Goal: Communication & Community: Answer question/provide support

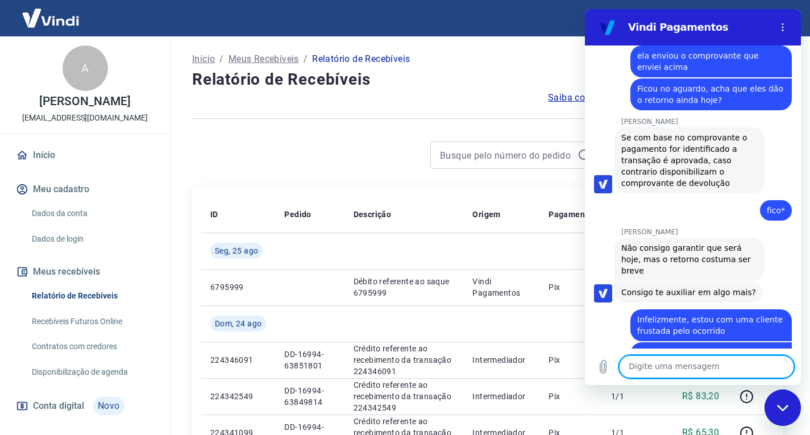
scroll to position [1662, 0]
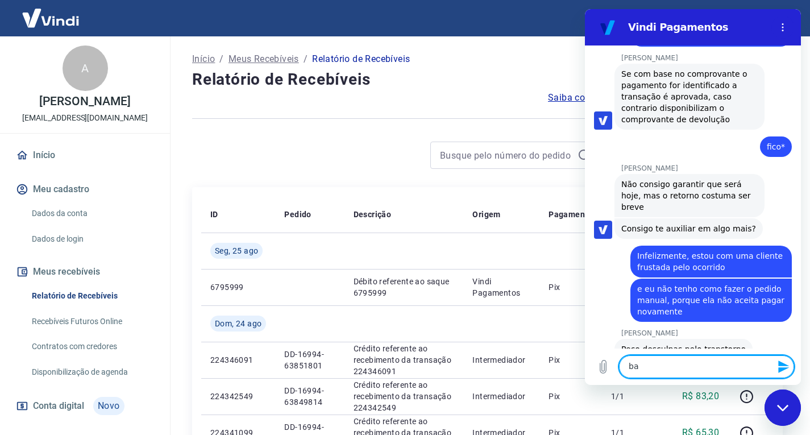
type textarea "b"
type textarea "Boa tarde"
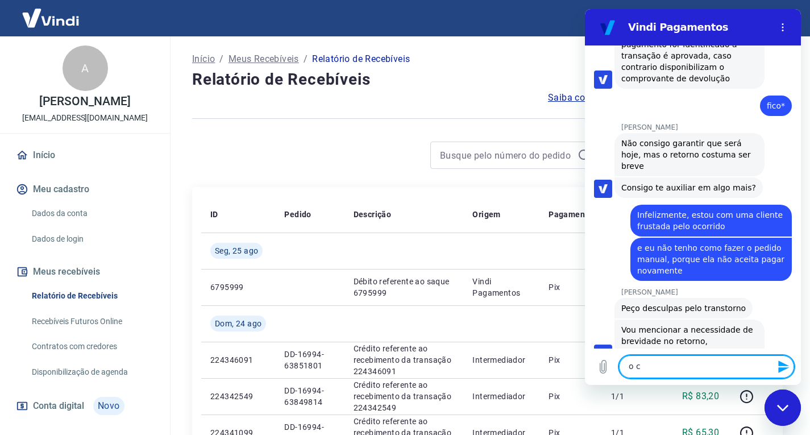
scroll to position [1705, 0]
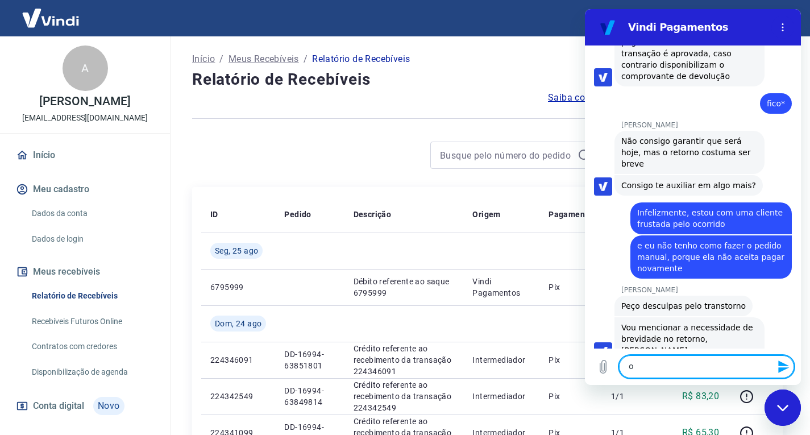
type textarea "o"
type textarea "63857329"
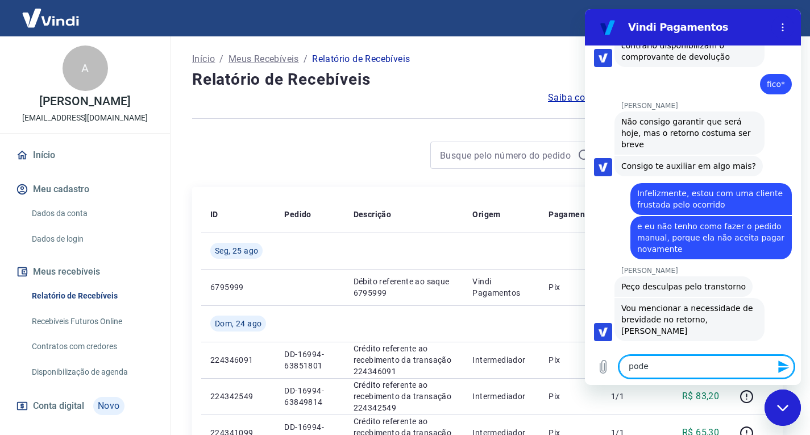
scroll to position [1727, 0]
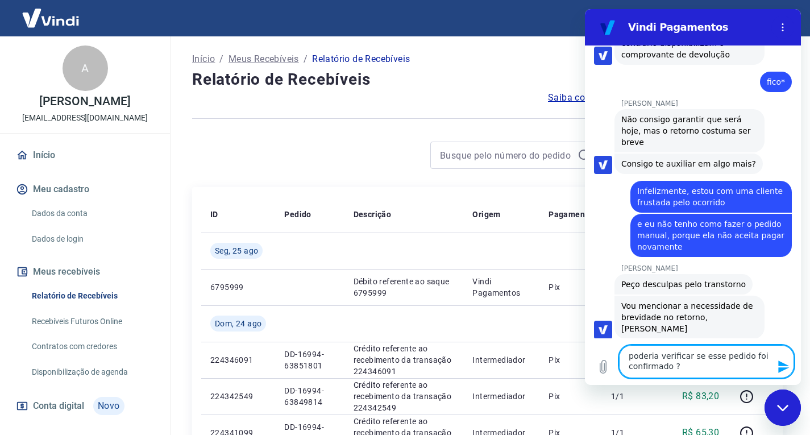
type textarea "poderia verificar se esse pedido foi confirmado ?"
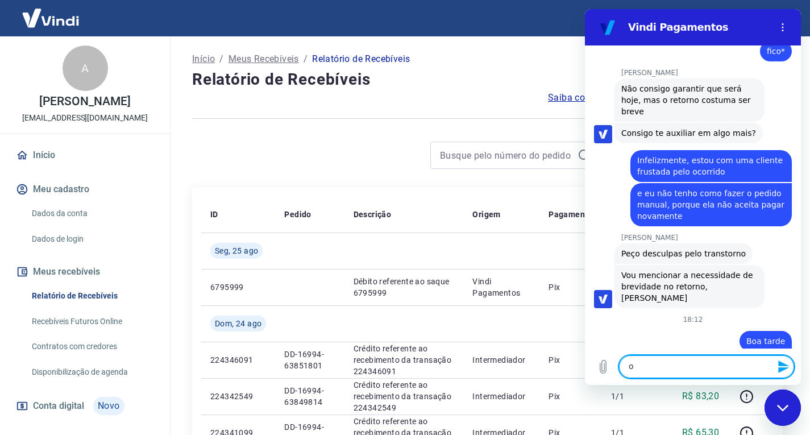
scroll to position [1760, 0]
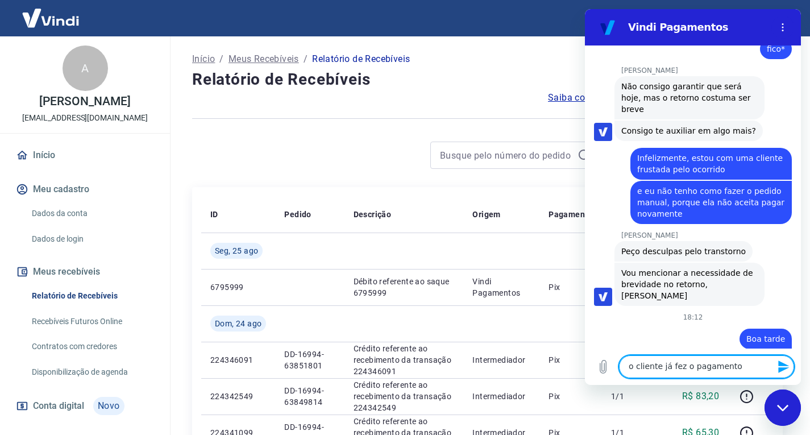
type textarea "o cliente já fez o pagamento"
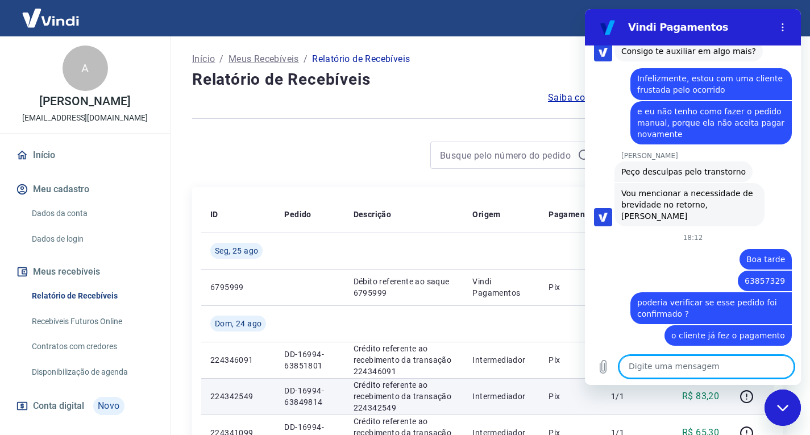
scroll to position [1841, 0]
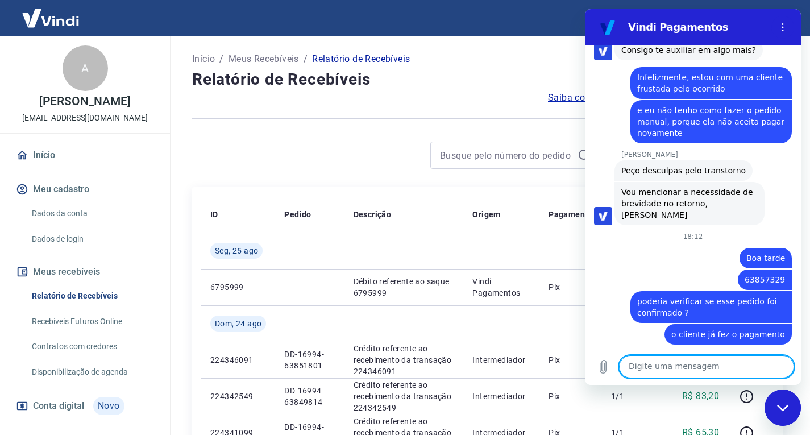
click at [660, 371] on textarea at bounding box center [706, 366] width 175 height 23
type textarea "mas ele realizou o pagamento"
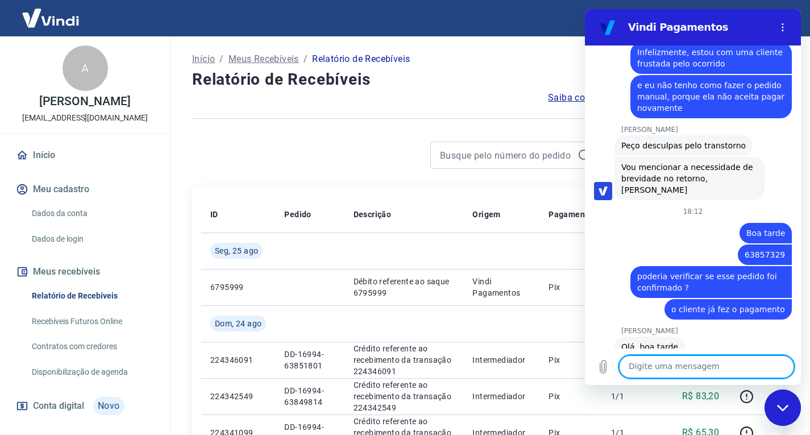
scroll to position [1868, 0]
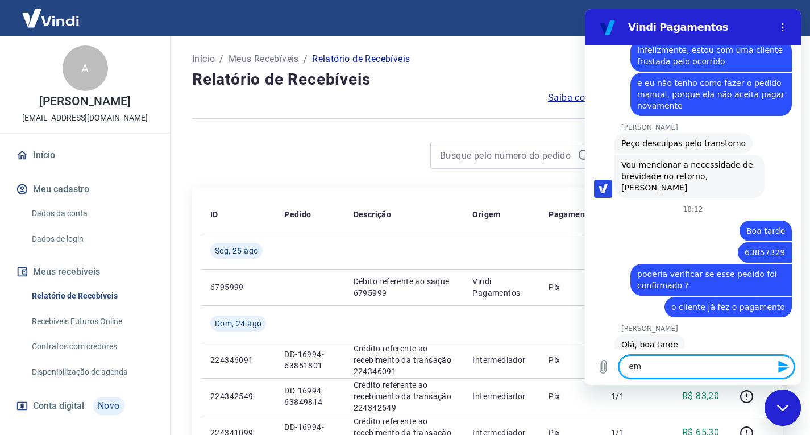
type textarea "e"
type textarea "ele nos enviou o comprovante"
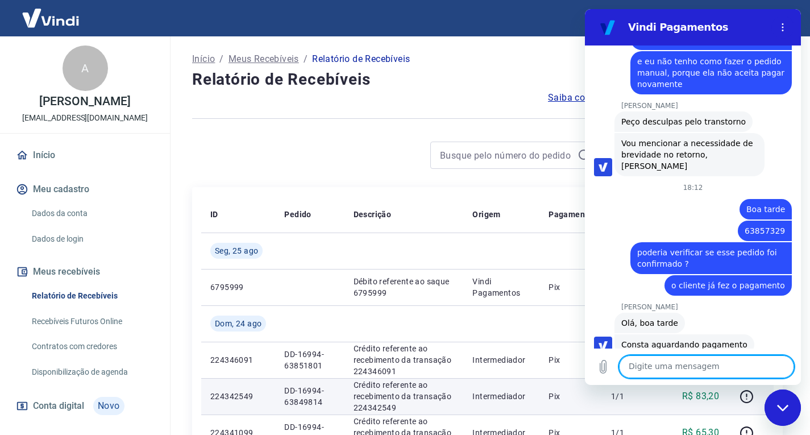
scroll to position [1950, 0]
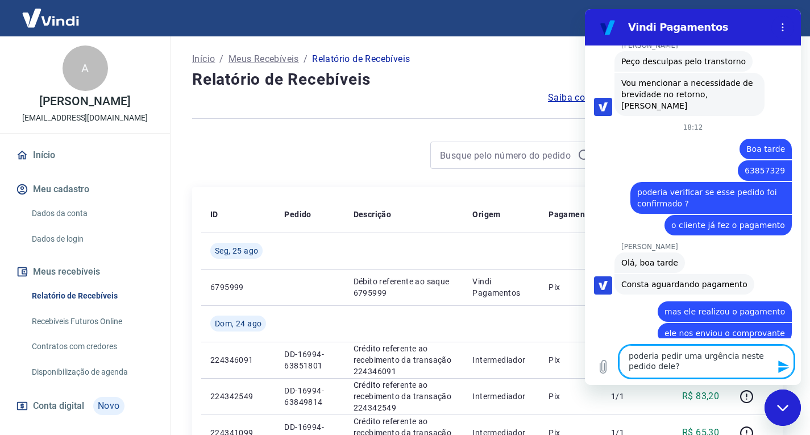
type textarea "poderia pedir uma urgência neste pedido dele?"
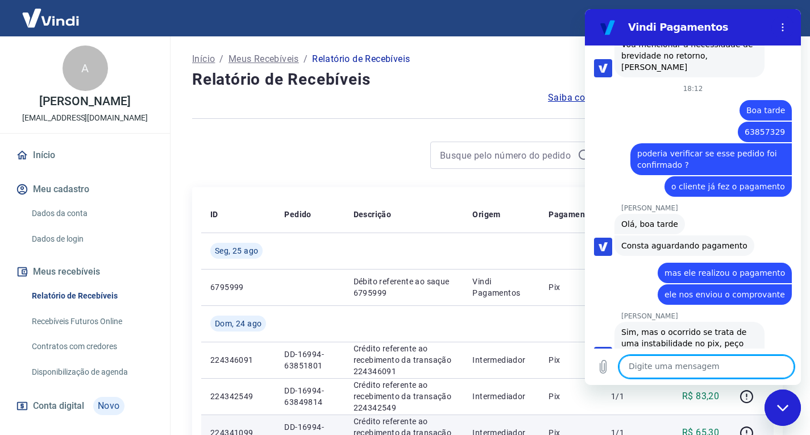
scroll to position [2026, 0]
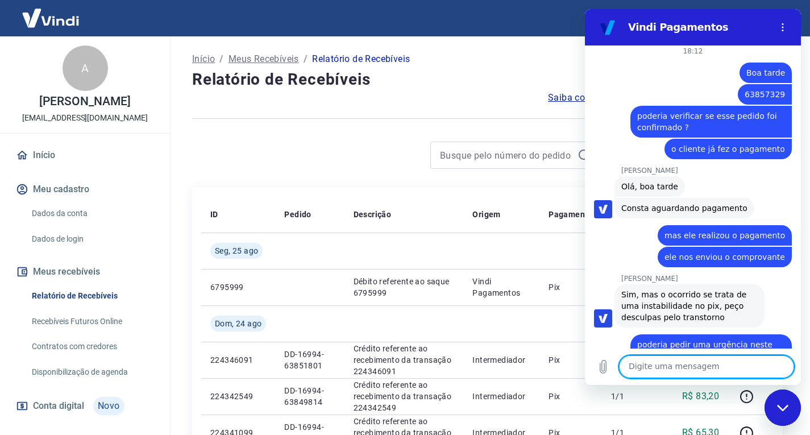
click at [652, 372] on textarea at bounding box center [706, 366] width 175 height 23
type textarea "n"
type textarea "não entendi"
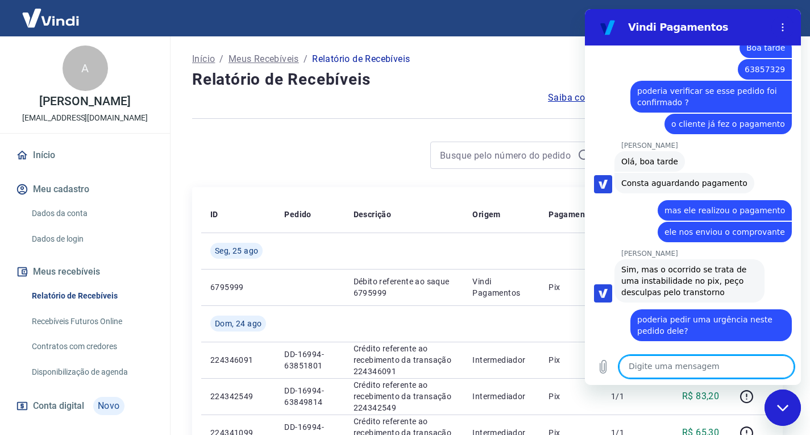
scroll to position [2053, 0]
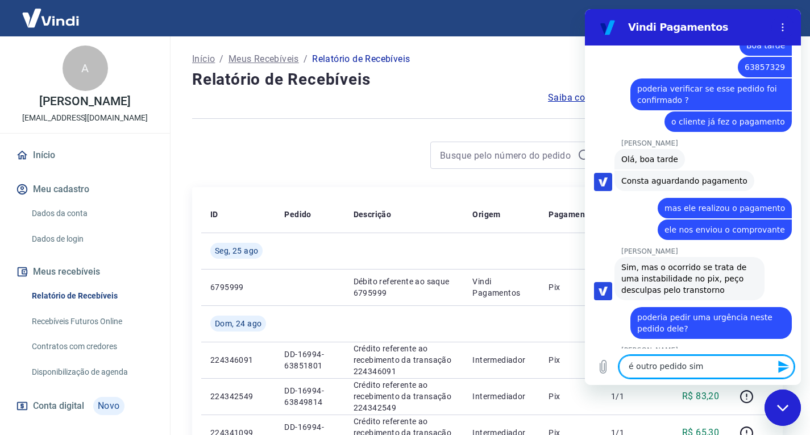
type textarea "é outro pedido sim"
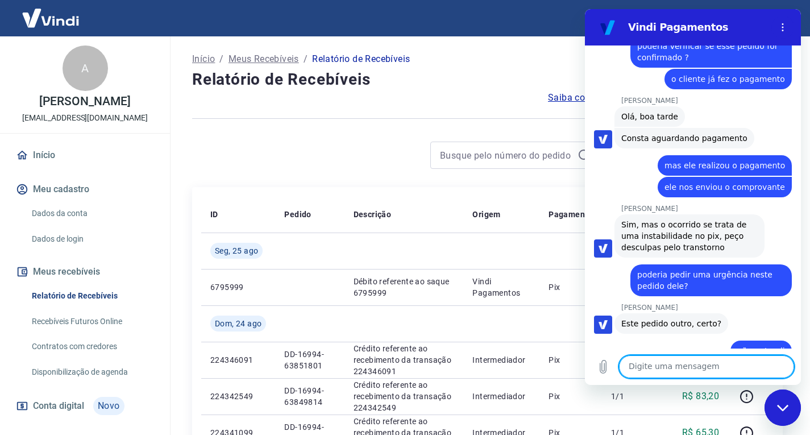
scroll to position [2124, 0]
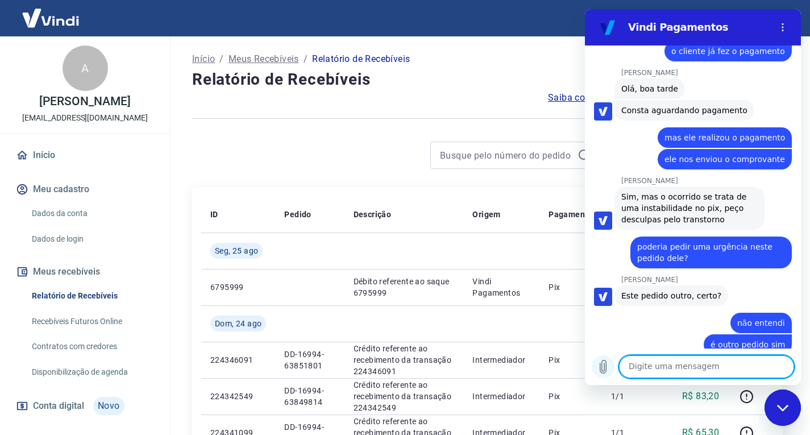
click at [607, 369] on icon "Carregar arquivo" at bounding box center [604, 367] width 6 height 13
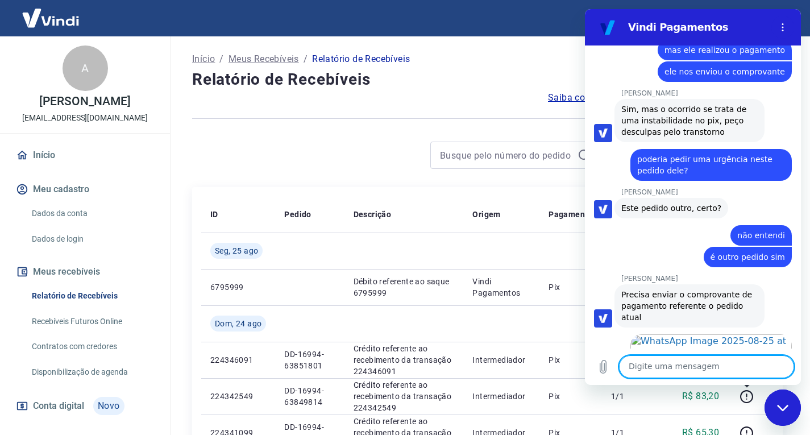
scroll to position [2214, 0]
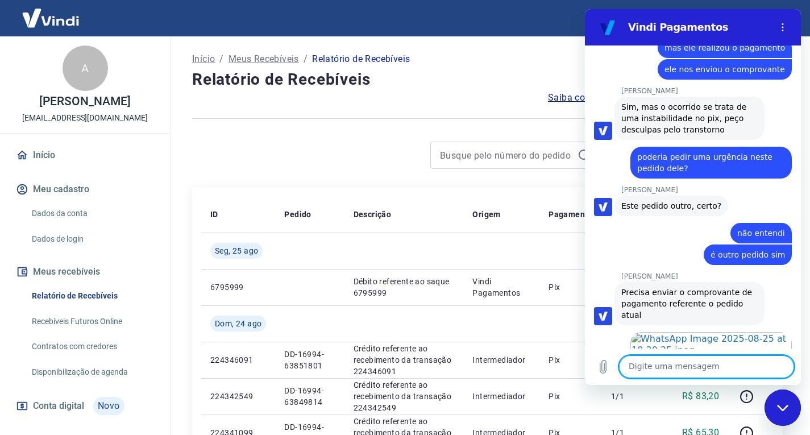
click at [534, 67] on div "Início / Meus Recebíveis / Relatório de Recebíveis" at bounding box center [487, 59] width 591 height 18
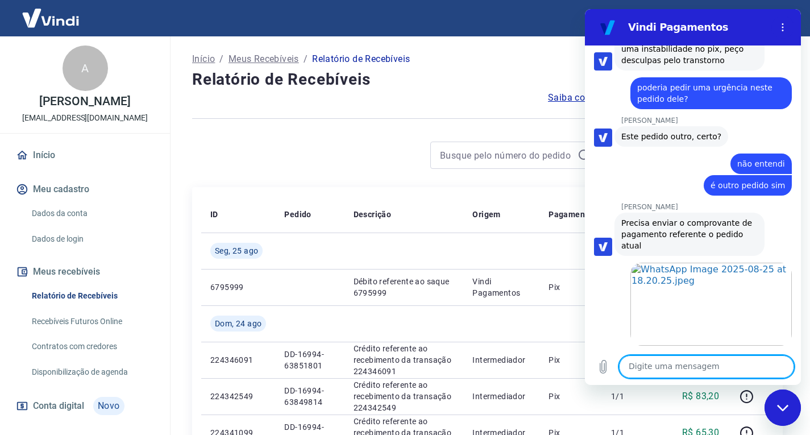
scroll to position [2285, 0]
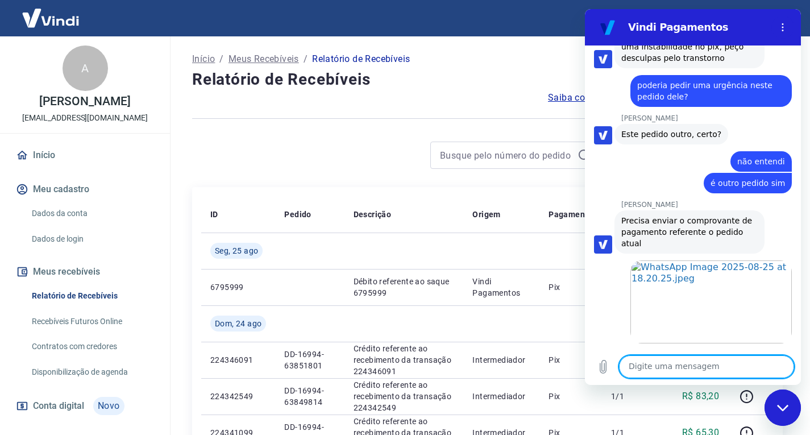
click at [667, 362] on textarea at bounding box center [706, 366] width 175 height 23
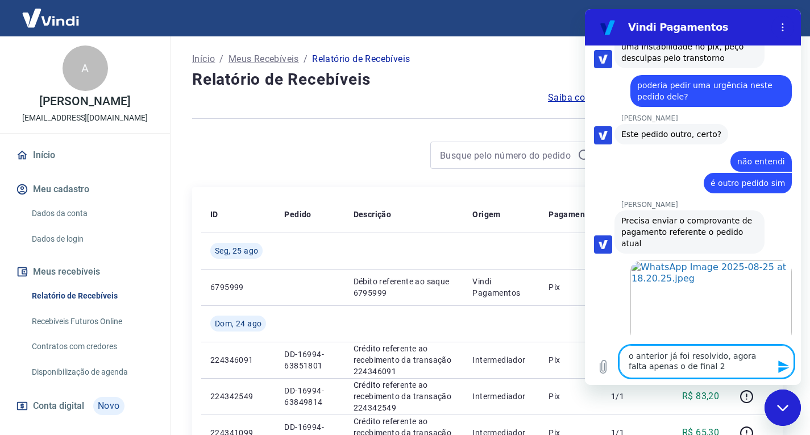
type textarea "o anterior já foi resolvido, agora falta apenas o de final 29"
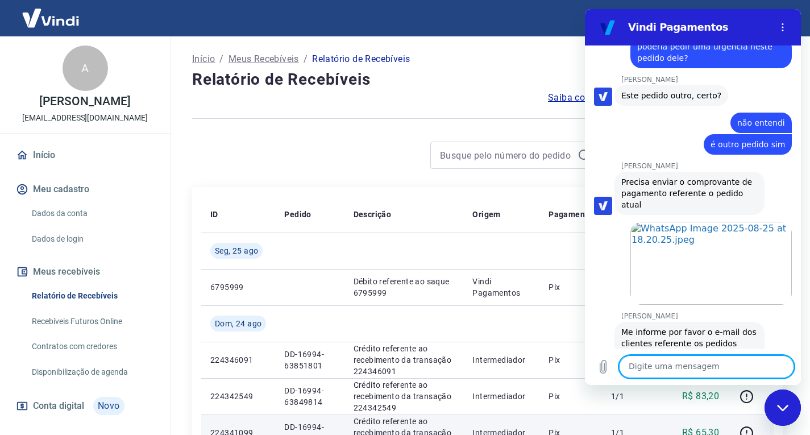
scroll to position [2417, 0]
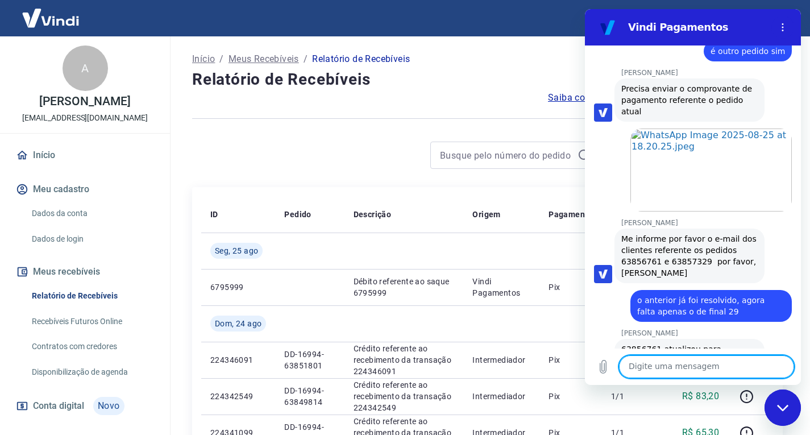
click at [673, 362] on textarea at bounding box center [706, 366] width 175 height 23
type textarea "e o que podemos fazer ?"
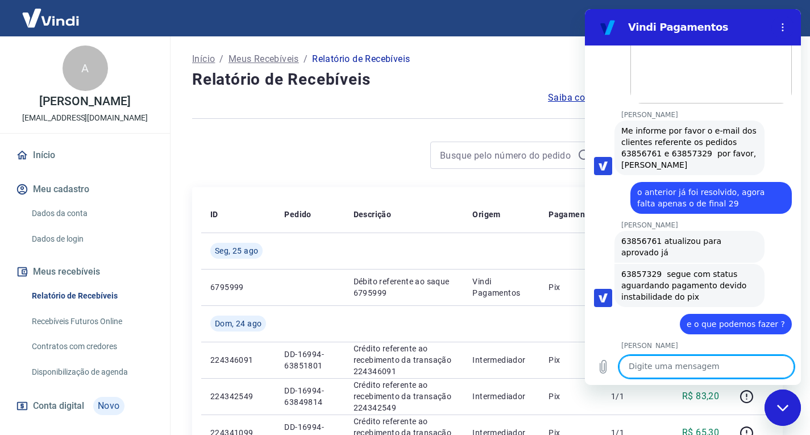
scroll to position [2528, 0]
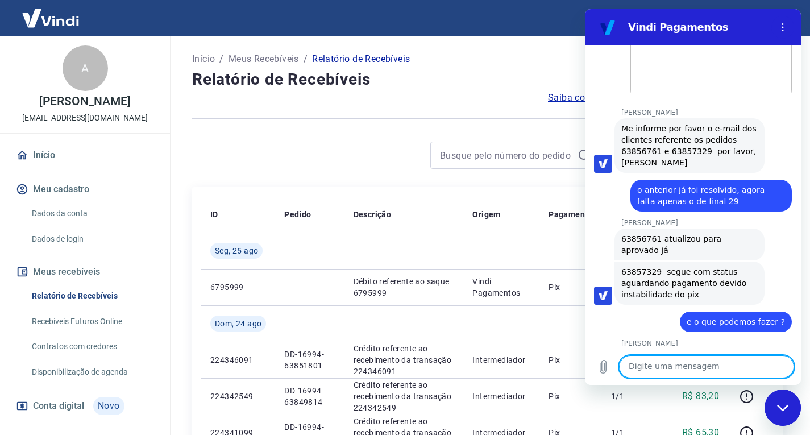
paste textarea "[EMAIL_ADDRESS][DOMAIN_NAME]"
type textarea "[EMAIL_ADDRESS][DOMAIN_NAME]"
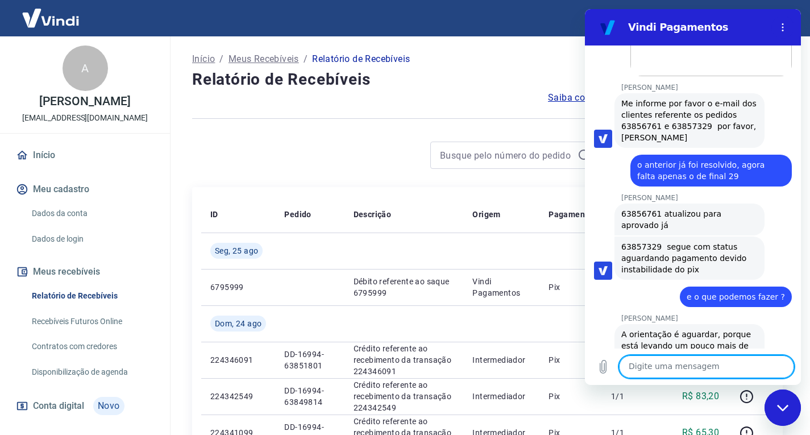
scroll to position [2555, 0]
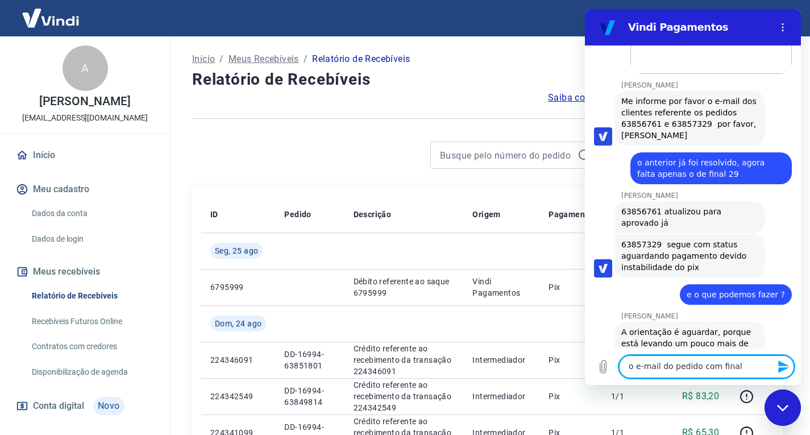
type textarea "o e-mail do pedido com final 9"
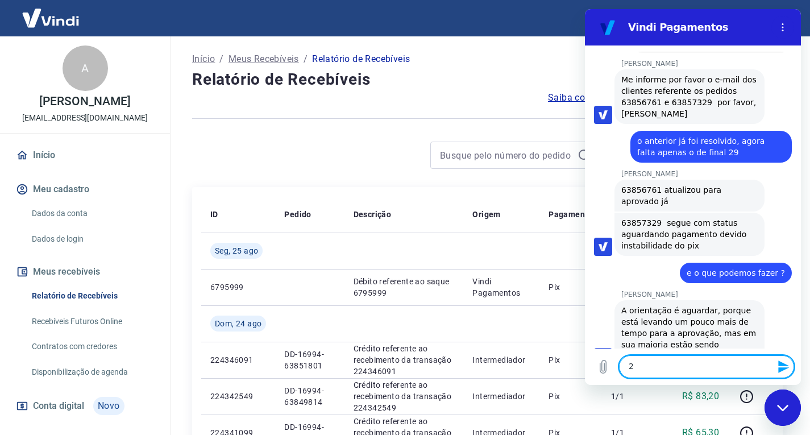
type textarea "29"
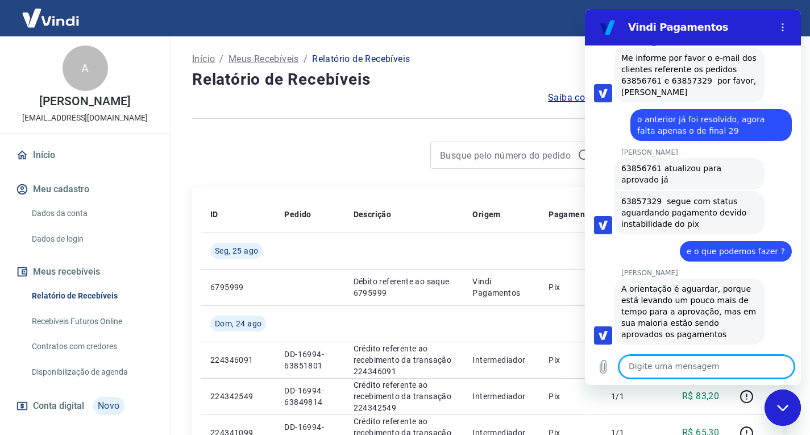
scroll to position [2680, 0]
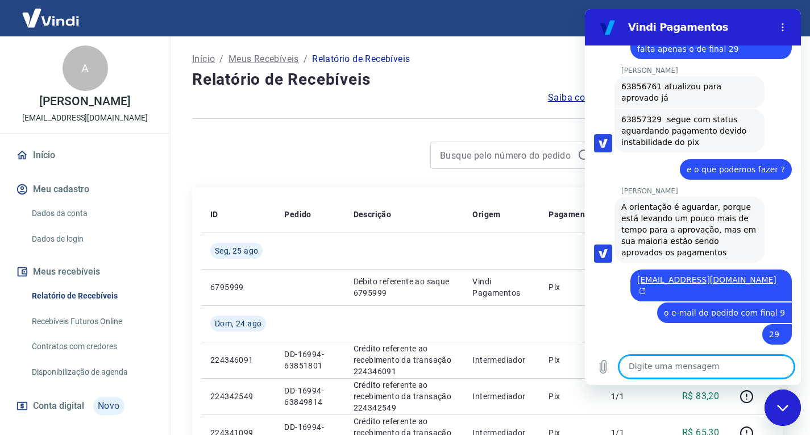
click at [635, 372] on textarea at bounding box center [706, 366] width 175 height 23
type textarea "certo"
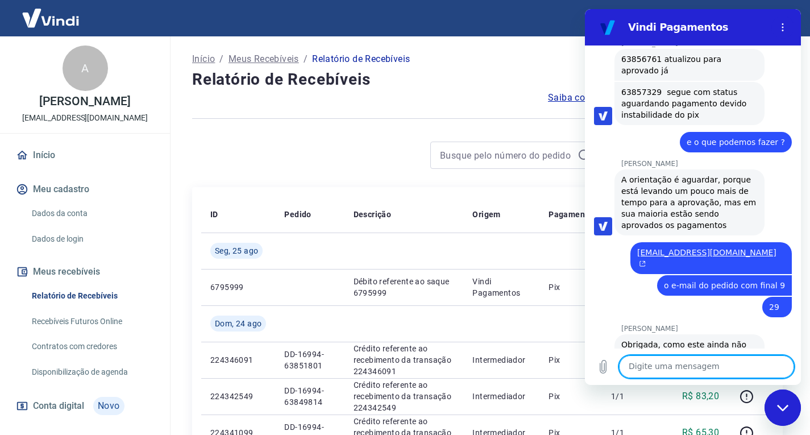
scroll to position [2756, 0]
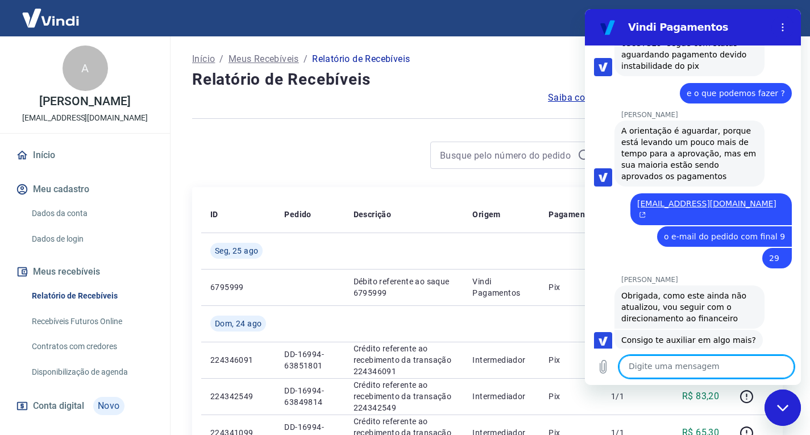
click at [685, 368] on textarea at bounding box center [706, 366] width 175 height 23
type textarea "chegou um e-mail para ele"
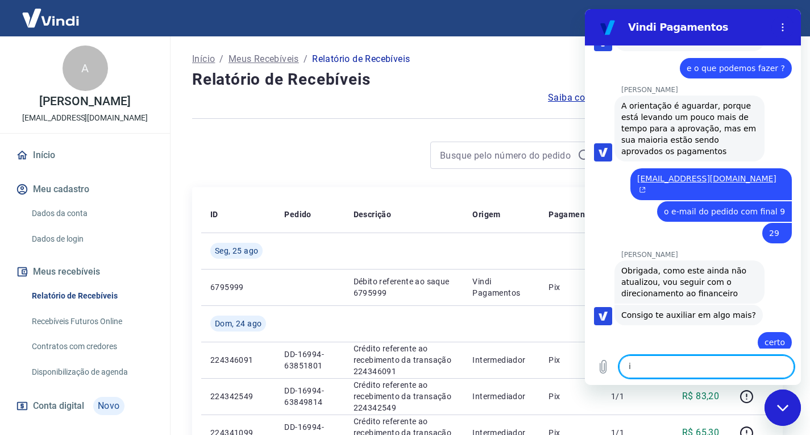
scroll to position [2784, 0]
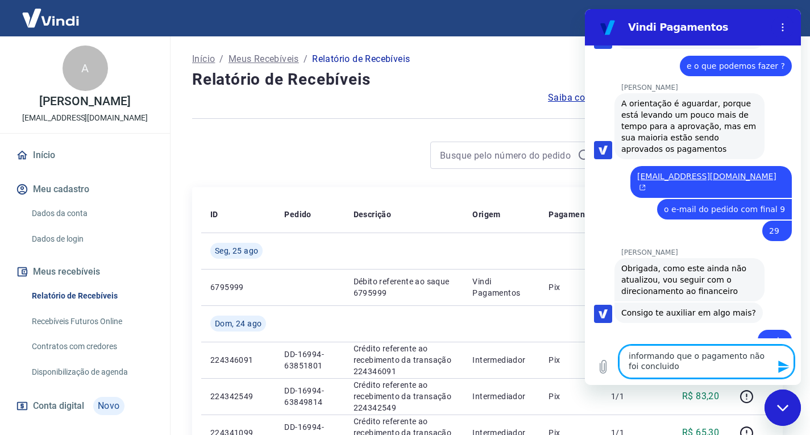
type textarea "informando que o pagamento não foi concluido"
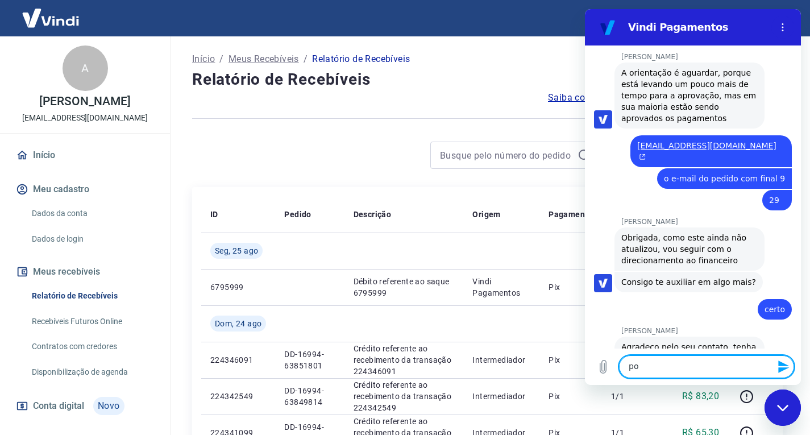
scroll to position [2817, 0]
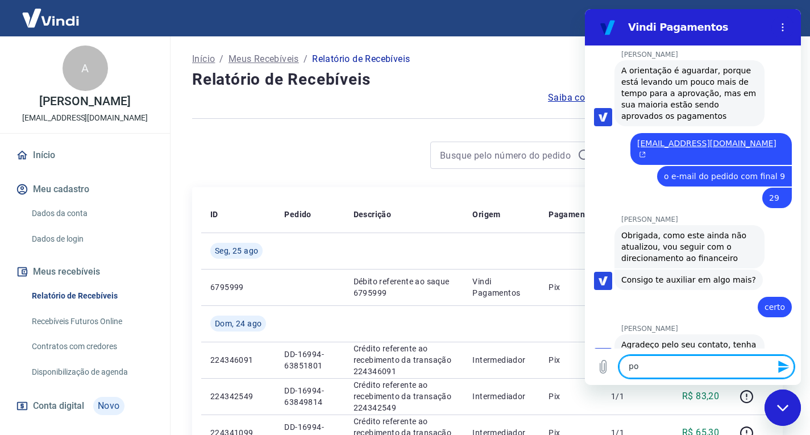
type textarea "p"
type textarea "mas não foi estornado o valor para conta"
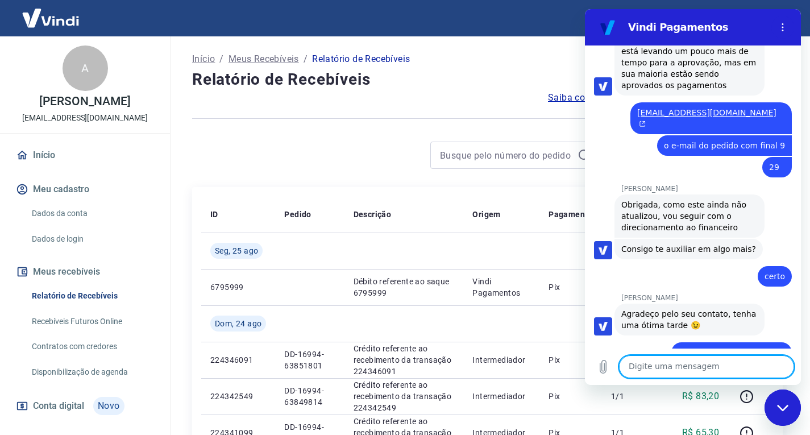
scroll to position [2849, 0]
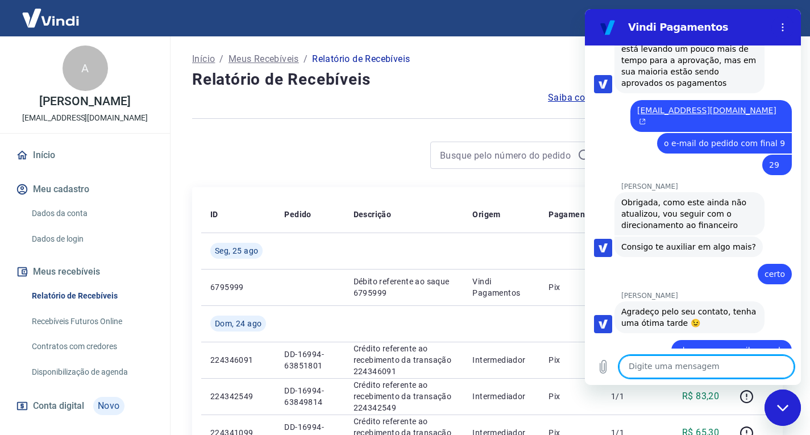
click at [472, 112] on div at bounding box center [487, 119] width 591 height 28
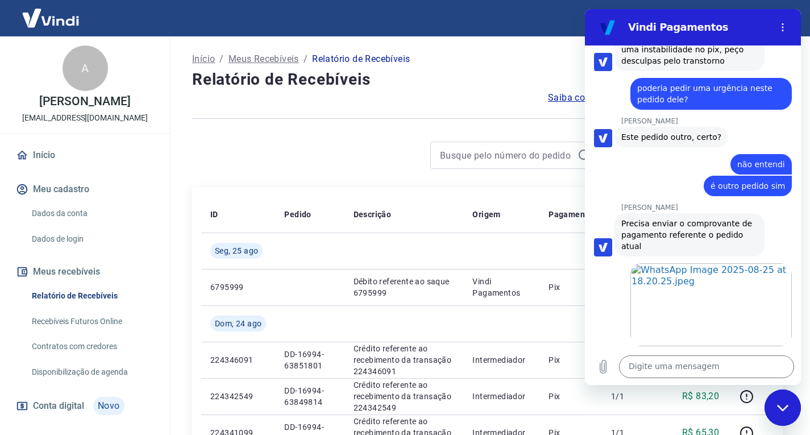
scroll to position [2281, 0]
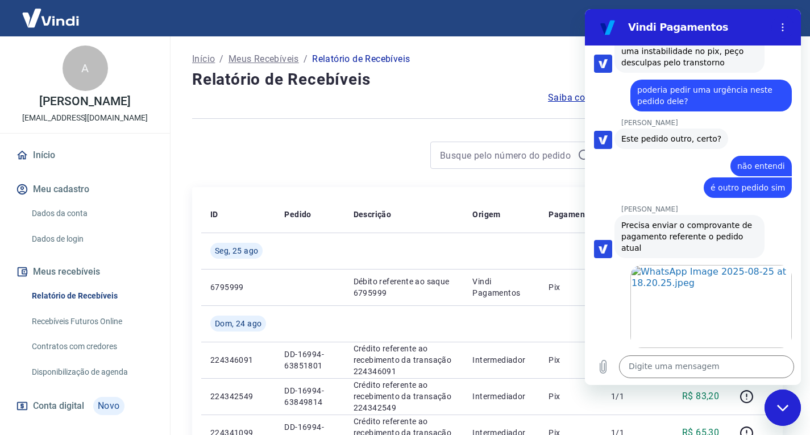
drag, startPoint x: 665, startPoint y: 319, endPoint x: 697, endPoint y: 317, distance: 31.9
click at [697, 371] on span "Me informe por favor o e-mail dos clientes referente os pedidos 63856761 e 6385…" at bounding box center [691, 392] width 138 height 43
copy span "63857329"
